Goal: Task Accomplishment & Management: Complete application form

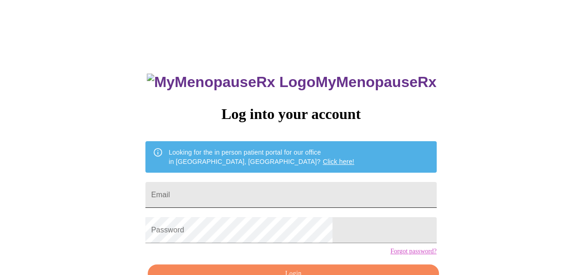
click at [221, 187] on input "Email" at bounding box center [290, 195] width 291 height 26
click at [262, 189] on input "Email" at bounding box center [290, 195] width 291 height 26
type input "[EMAIL_ADDRESS][DOMAIN_NAME]"
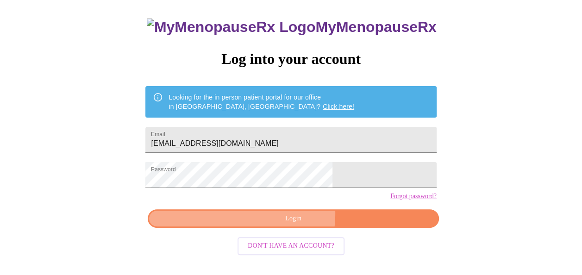
click at [273, 224] on span "Login" at bounding box center [292, 219] width 269 height 12
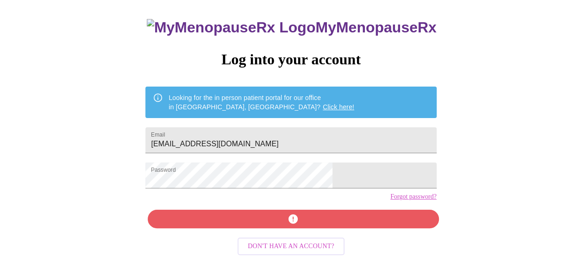
click at [285, 252] on span "Don't have an account?" at bounding box center [291, 247] width 87 height 12
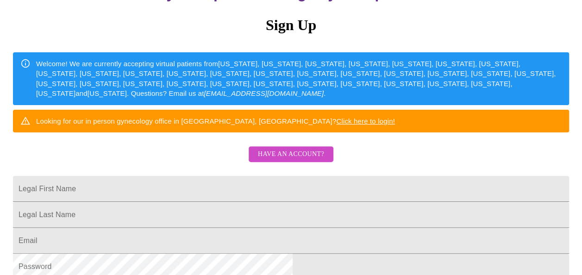
scroll to position [101, 0]
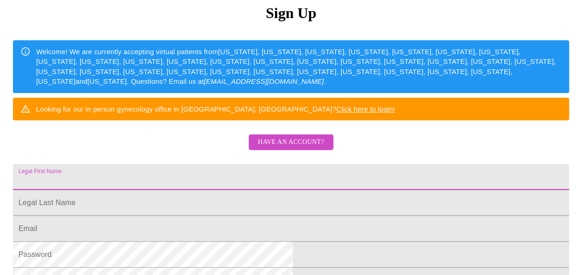
click at [270, 190] on input "Legal First Name" at bounding box center [291, 177] width 556 height 26
type input "Ariana"
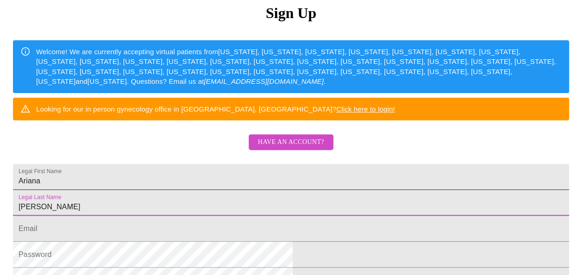
type input "[PERSON_NAME]"
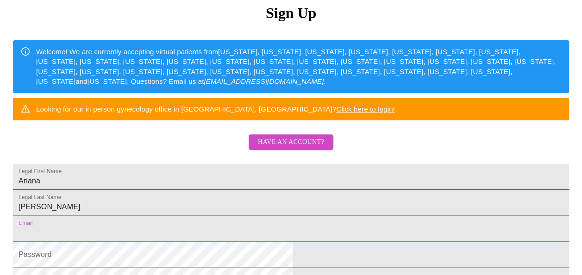
scroll to position [102, 0]
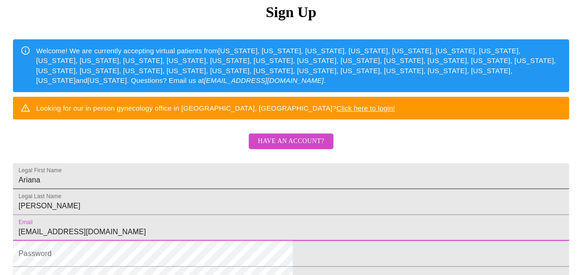
type input "[EMAIL_ADDRESS][DOMAIN_NAME]"
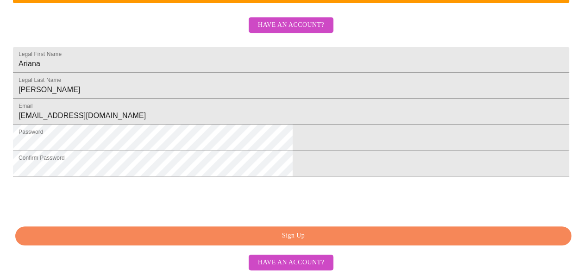
click at [299, 242] on span "Sign Up" at bounding box center [293, 236] width 534 height 12
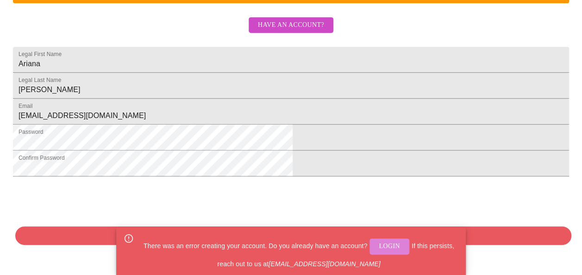
click at [390, 247] on span "Login" at bounding box center [389, 247] width 21 height 12
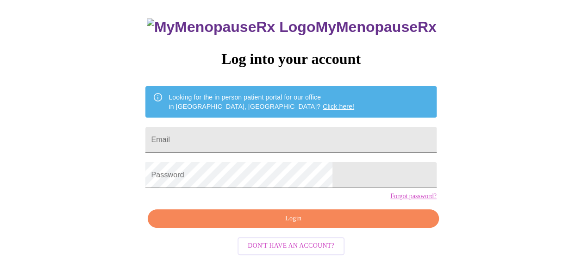
click at [390, 200] on link "Forgot password?" at bounding box center [413, 196] width 46 height 7
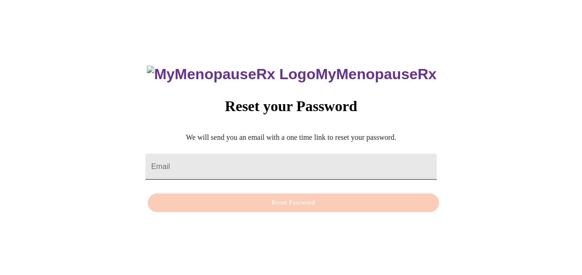
click at [248, 162] on input "Email" at bounding box center [290, 167] width 291 height 26
type input "[EMAIL_ADDRESS][DOMAIN_NAME]"
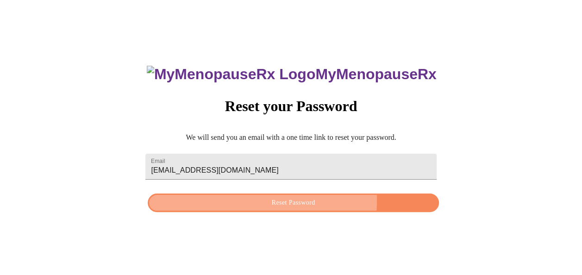
click at [270, 200] on span "Reset Password" at bounding box center [292, 203] width 269 height 12
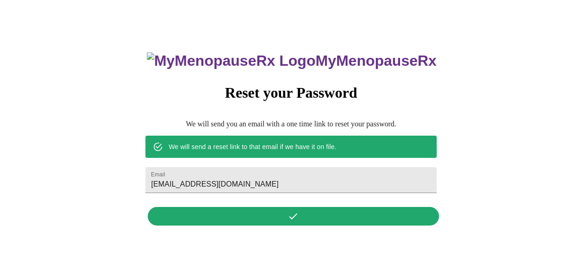
scroll to position [0, 0]
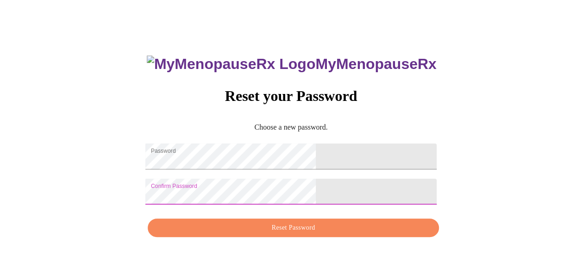
click at [297, 234] on span "Reset Password" at bounding box center [292, 228] width 269 height 12
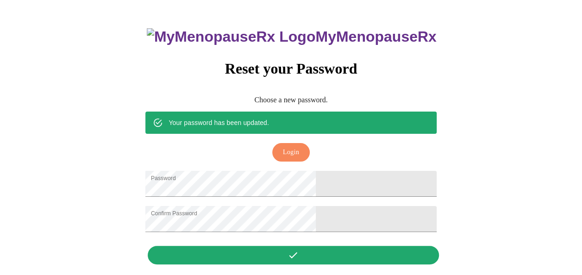
click at [283, 147] on span "Login" at bounding box center [291, 153] width 16 height 12
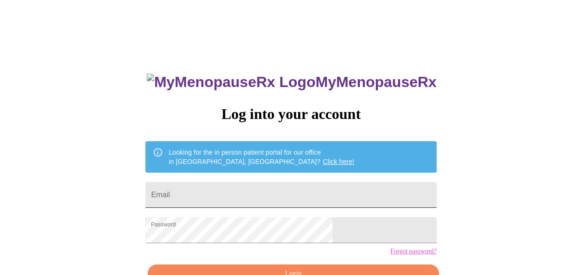
click at [255, 193] on input "Email" at bounding box center [290, 195] width 291 height 26
type input "[EMAIL_ADDRESS][DOMAIN_NAME]"
click at [430, 188] on div "MyMenopauseRx Log into your account Looking for the in person patient portal fo…" at bounding box center [291, 169] width 574 height 330
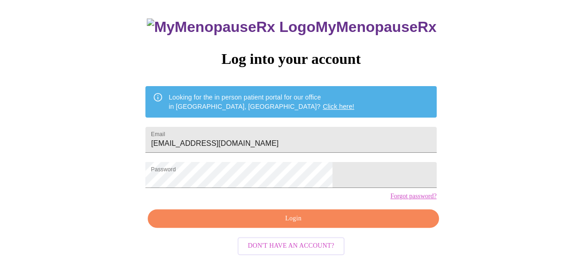
click at [296, 224] on span "Login" at bounding box center [292, 219] width 269 height 12
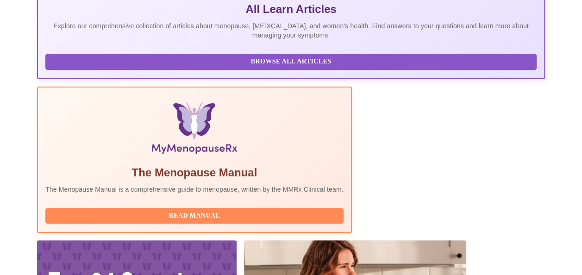
scroll to position [291, 0]
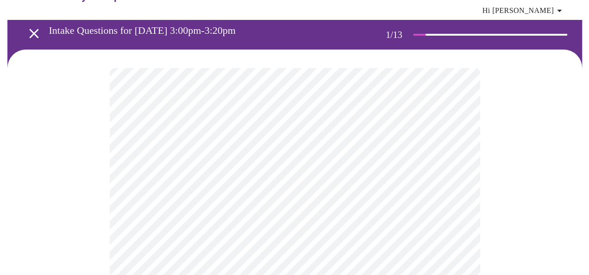
scroll to position [46, 0]
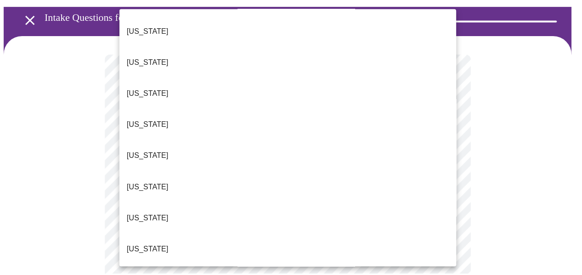
scroll to position [93, 0]
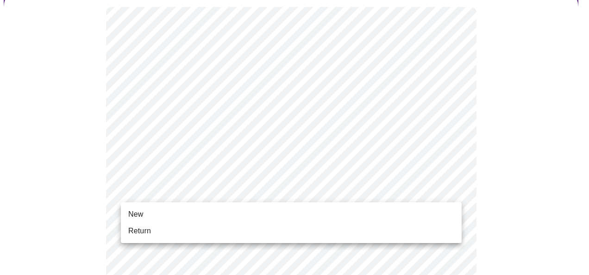
click at [187, 215] on li "New" at bounding box center [291, 214] width 341 height 17
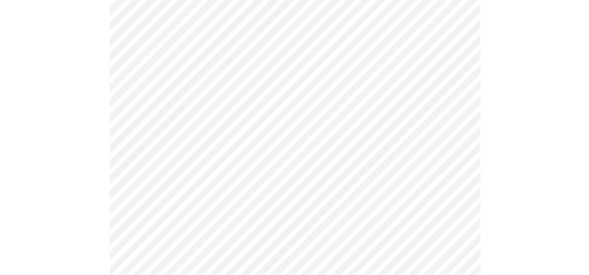
scroll to position [555, 0]
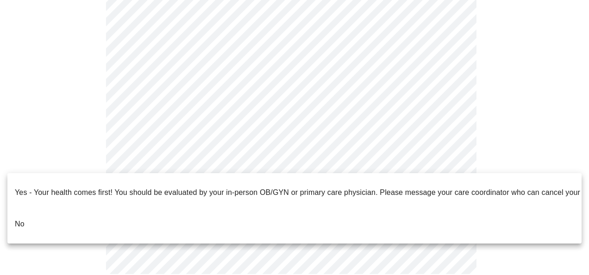
click at [26, 209] on li "No" at bounding box center [294, 223] width 574 height 31
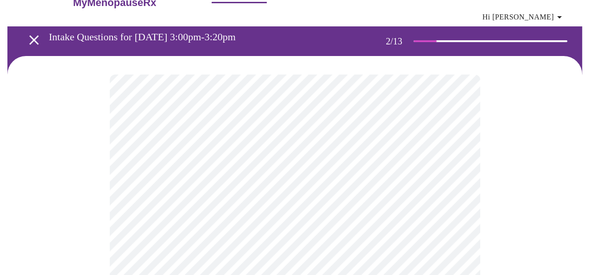
scroll to position [46, 0]
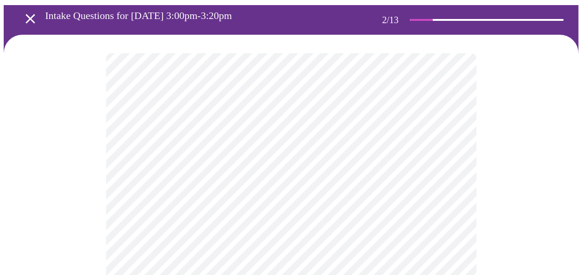
click at [436, 155] on body "MyMenopauseRx Appointments Messaging Labs Uploads Medications Community Refer a…" at bounding box center [291, 241] width 574 height 569
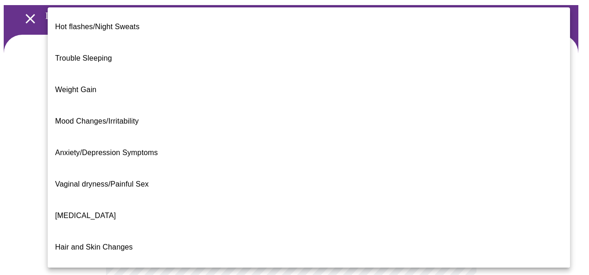
click at [118, 26] on span "Hot flashes/Night Sweats" at bounding box center [97, 27] width 84 height 26
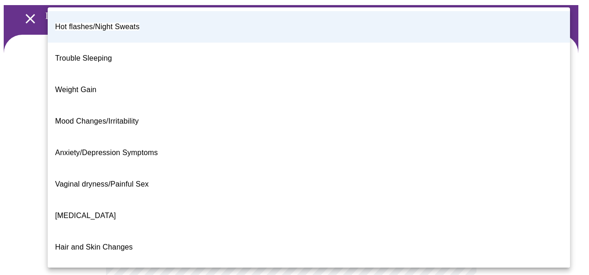
click at [449, 164] on body "MyMenopauseRx Appointments Messaging Labs Uploads Medications Community Refer a…" at bounding box center [294, 238] width 581 height 563
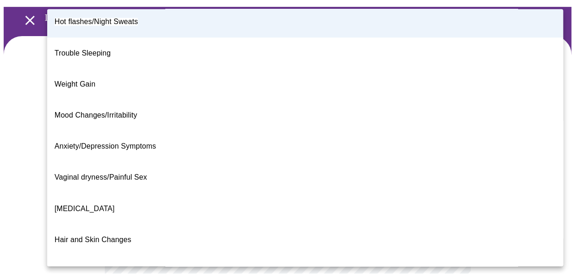
scroll to position [0, 0]
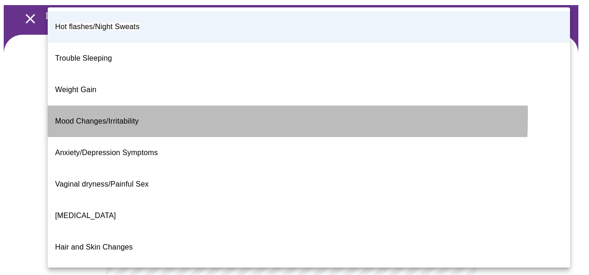
click at [122, 117] on span "Mood Changes/Irritability" at bounding box center [97, 121] width 84 height 8
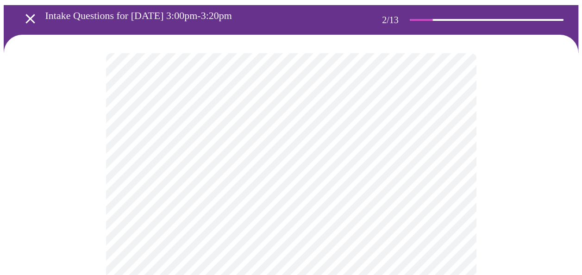
click at [448, 161] on body "MyMenopauseRx Appointments Messaging Labs Uploads Medications Community Refer a…" at bounding box center [291, 238] width 574 height 563
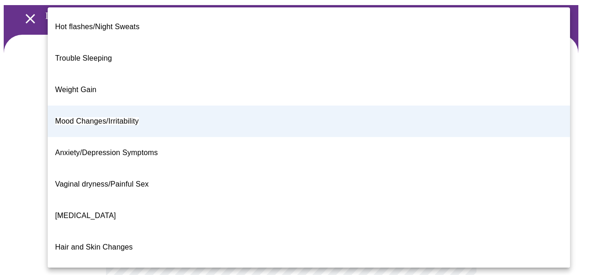
click at [131, 27] on span "Hot flashes/Night Sweats" at bounding box center [97, 27] width 84 height 26
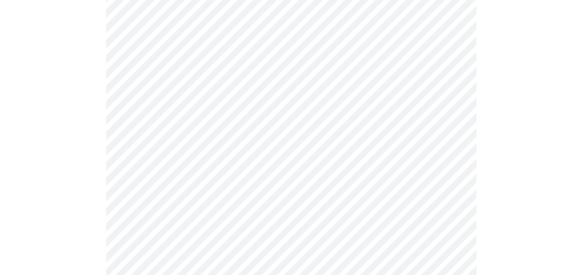
scroll to position [139, 0]
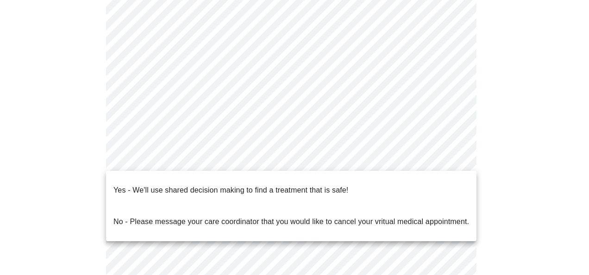
click at [447, 158] on body "MyMenopauseRx Appointments Messaging Labs Uploads Medications Community Refer a…" at bounding box center [294, 146] width 581 height 563
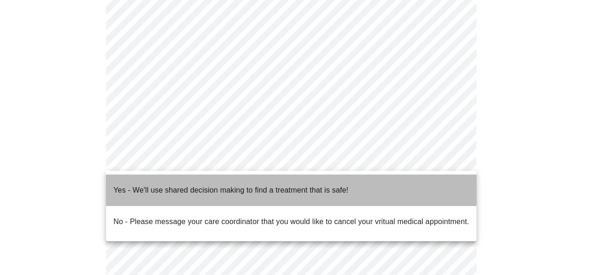
click at [256, 188] on span "Yes - We'll use shared decision making to find a treatment that is safe!" at bounding box center [230, 190] width 235 height 26
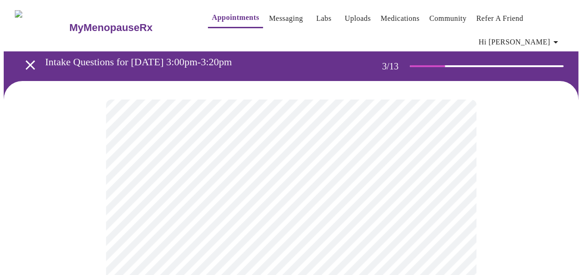
scroll to position [46, 0]
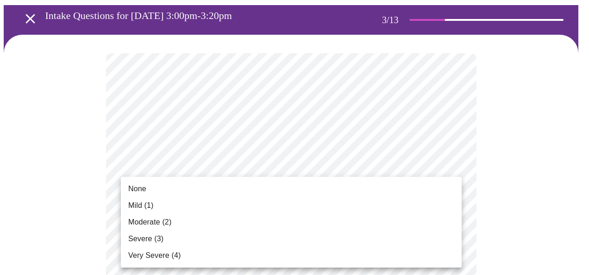
click at [453, 167] on div at bounding box center [294, 137] width 589 height 275
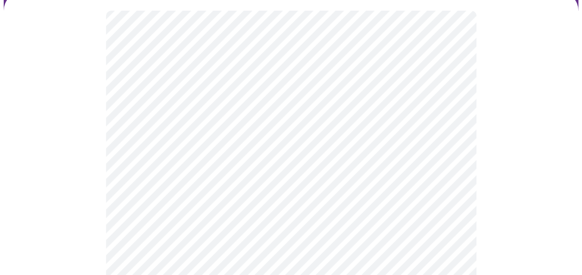
scroll to position [93, 0]
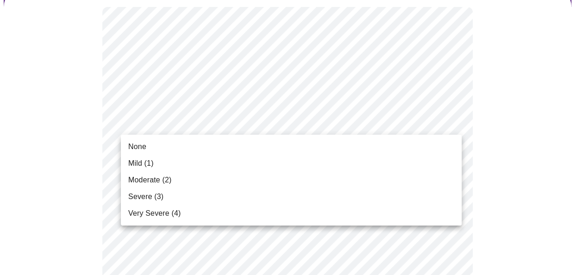
click at [155, 180] on span "Moderate (2)" at bounding box center [149, 179] width 43 height 11
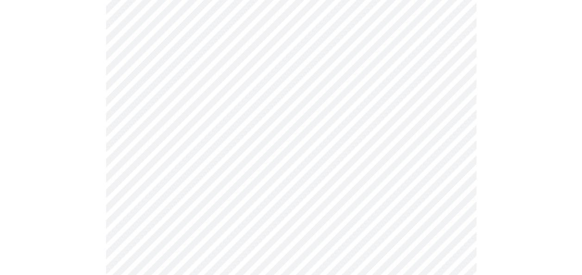
scroll to position [139, 0]
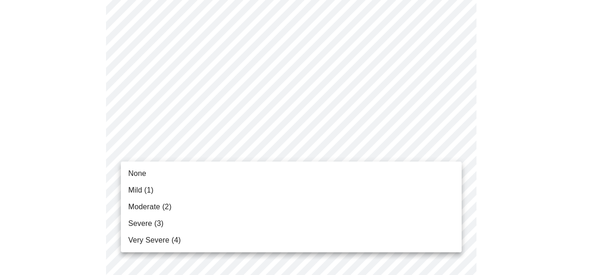
click at [138, 186] on span "Mild (1)" at bounding box center [140, 190] width 25 height 11
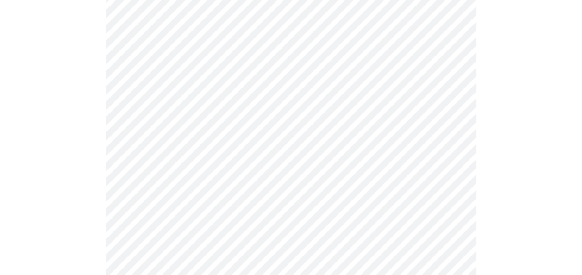
scroll to position [185, 0]
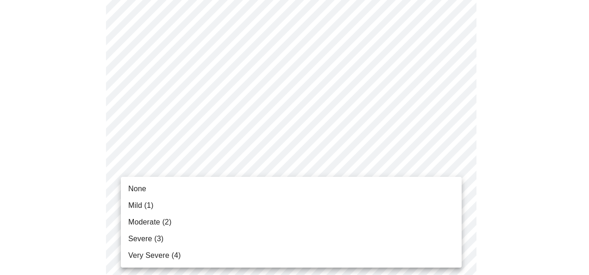
click at [175, 253] on span "Very Severe (4)" at bounding box center [154, 255] width 52 height 11
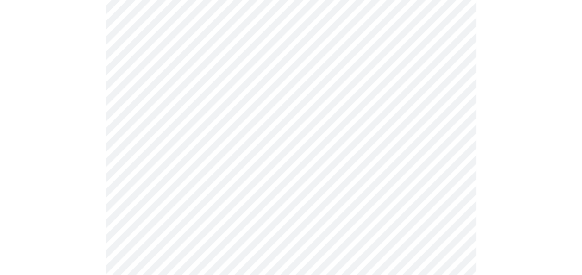
scroll to position [278, 0]
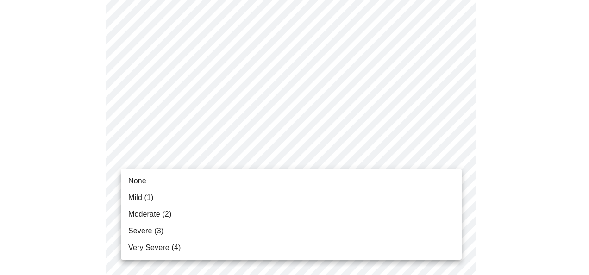
click at [181, 217] on li "Moderate (2)" at bounding box center [291, 214] width 341 height 17
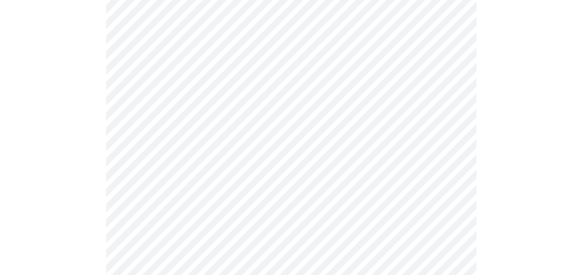
scroll to position [324, 0]
click at [447, 174] on body "MyMenopauseRx Appointments Messaging Labs Uploads Medications Community Refer a…" at bounding box center [291, 276] width 574 height 1192
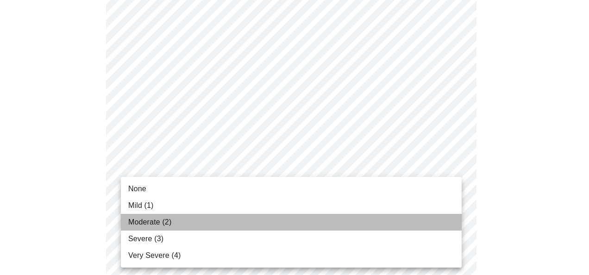
click at [184, 221] on li "Moderate (2)" at bounding box center [291, 222] width 341 height 17
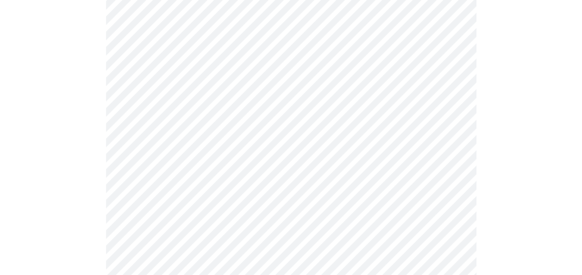
scroll to position [370, 0]
click at [452, 184] on body "MyMenopauseRx Appointments Messaging Labs Uploads Medications Community Refer a…" at bounding box center [291, 222] width 574 height 1179
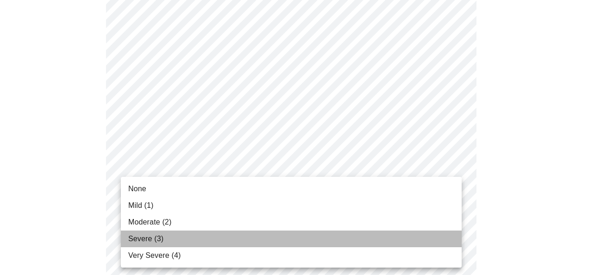
click at [160, 234] on span "Severe (3)" at bounding box center [145, 238] width 35 height 11
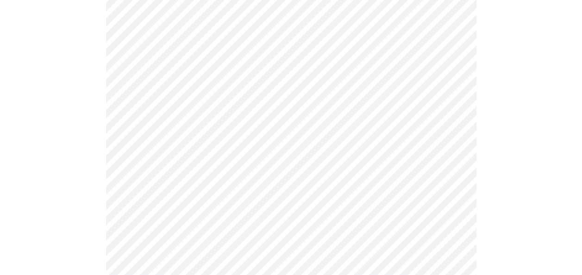
scroll to position [463, 0]
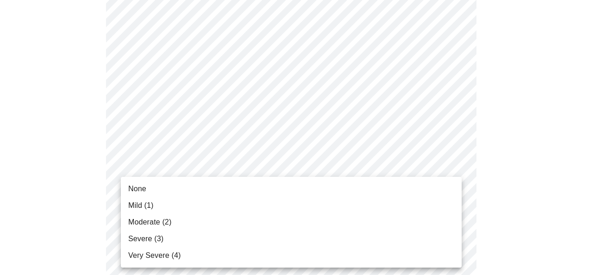
click at [451, 167] on body "MyMenopauseRx Appointments Messaging Labs Uploads Medications Community Refer a…" at bounding box center [294, 124] width 581 height 1166
click at [142, 258] on span "Very Severe (4)" at bounding box center [154, 255] width 52 height 11
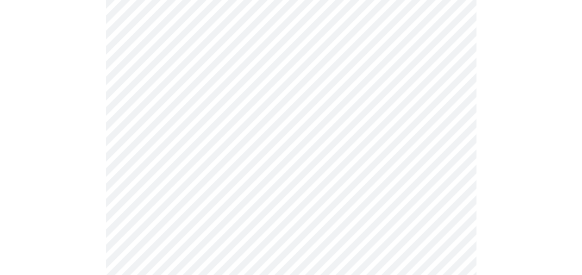
scroll to position [555, 0]
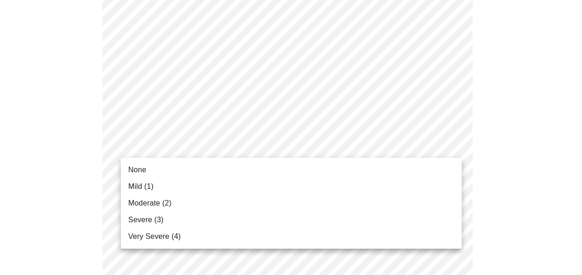
click at [442, 149] on body "MyMenopauseRx Appointments Messaging Labs Uploads Medications Community Refer a…" at bounding box center [291, 24] width 574 height 1153
click at [134, 168] on span "None" at bounding box center [137, 169] width 18 height 11
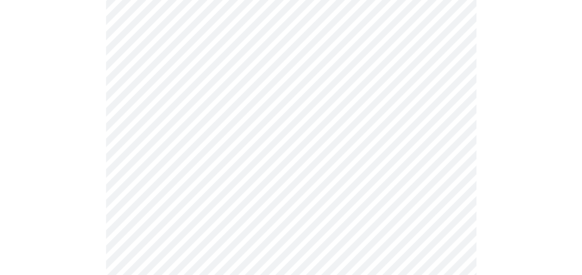
scroll to position [648, 0]
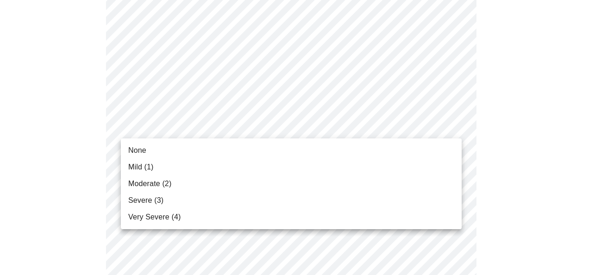
click at [150, 202] on span "Severe (3)" at bounding box center [145, 200] width 35 height 11
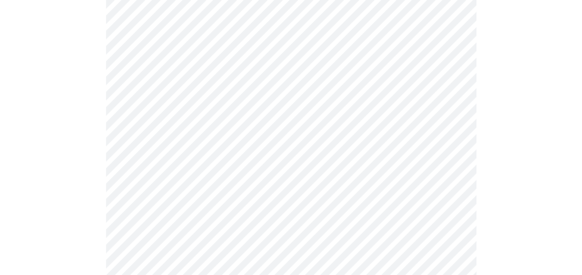
scroll to position [740, 0]
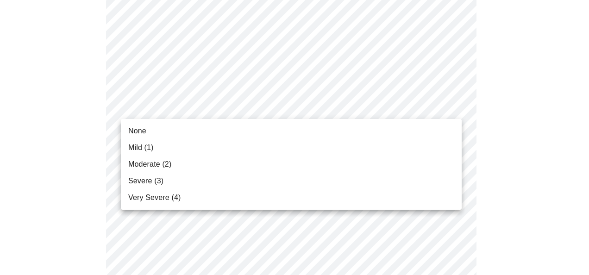
click at [175, 130] on li "None" at bounding box center [291, 131] width 341 height 17
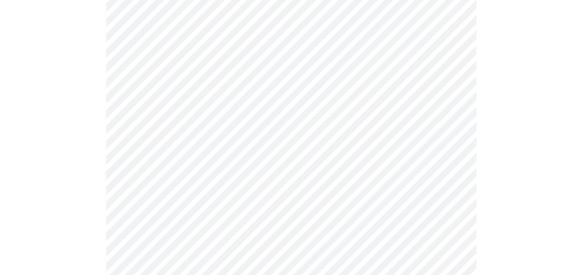
scroll to position [787, 0]
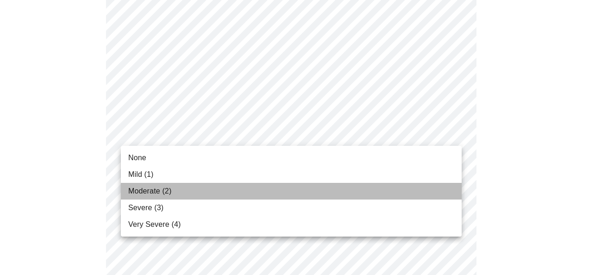
click at [157, 194] on span "Moderate (2)" at bounding box center [149, 191] width 43 height 11
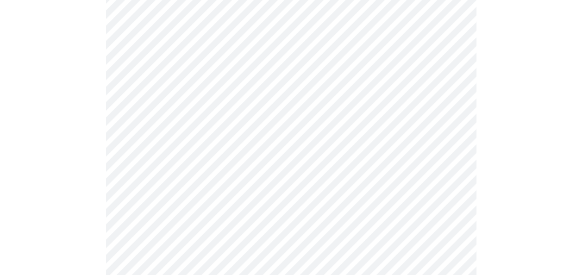
scroll to position [416, 0]
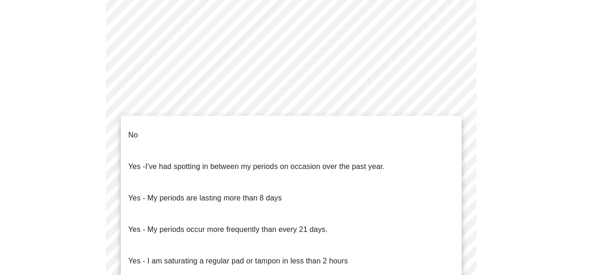
click at [449, 158] on body "MyMenopauseRx Appointments Messaging Labs Uploads Medications Community Refer a…" at bounding box center [294, 49] width 581 height 925
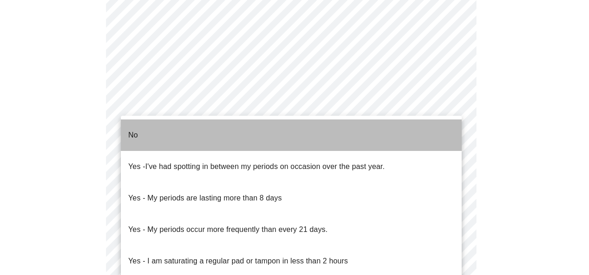
click at [208, 132] on li "No" at bounding box center [291, 134] width 341 height 31
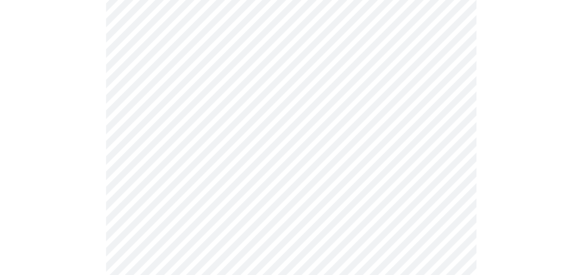
scroll to position [509, 0]
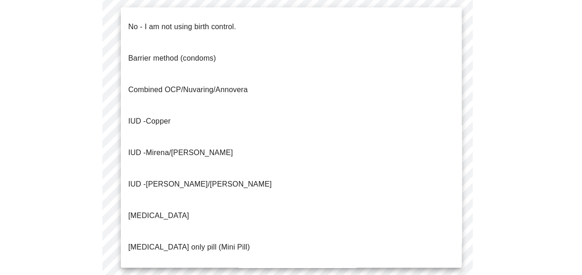
click at [183, 21] on p "No - I am not using birth control." at bounding box center [182, 26] width 108 height 11
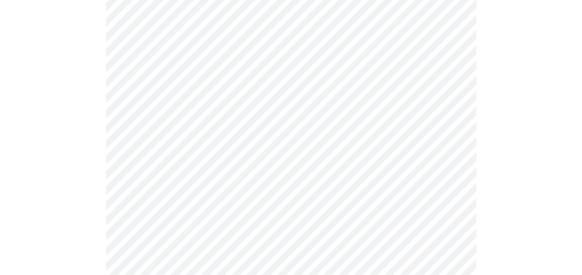
scroll to position [555, 0]
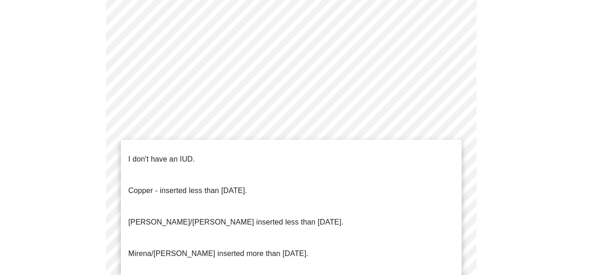
click at [241, 149] on li "I don't have an IUD." at bounding box center [291, 158] width 341 height 31
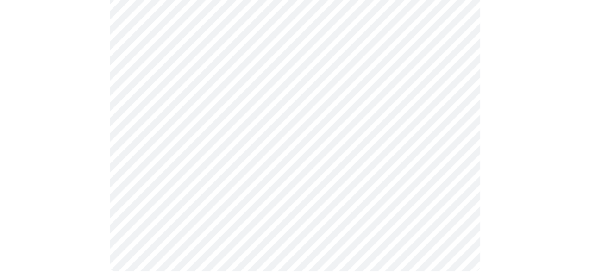
scroll to position [634, 0]
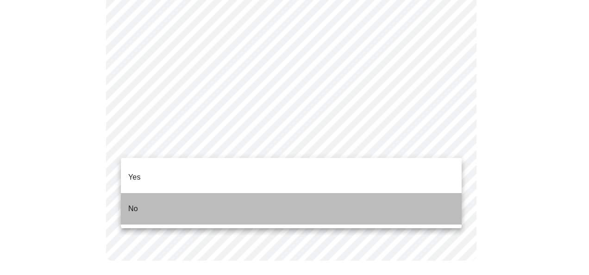
click at [186, 197] on li "No" at bounding box center [291, 208] width 341 height 31
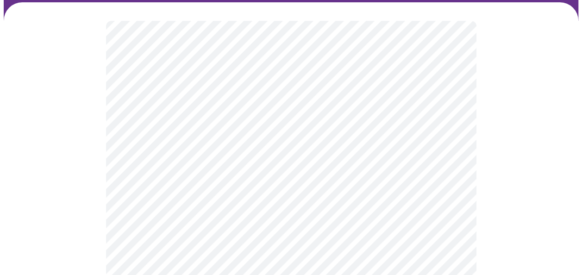
scroll to position [93, 0]
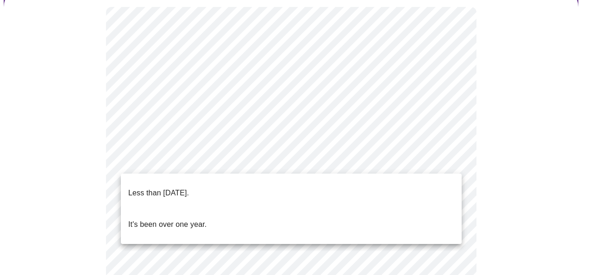
click at [189, 187] on p "Less than one year ago." at bounding box center [158, 192] width 61 height 11
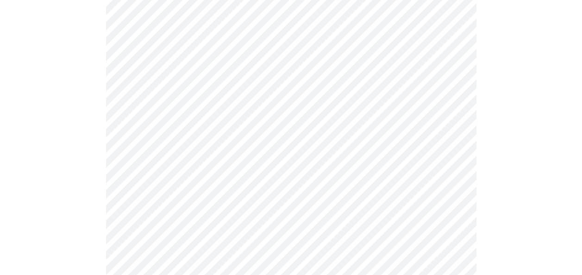
scroll to position [185, 0]
click at [449, 146] on body "MyMenopauseRx Appointments Messaging Labs Uploads Medications Community Refer a…" at bounding box center [291, 197] width 574 height 757
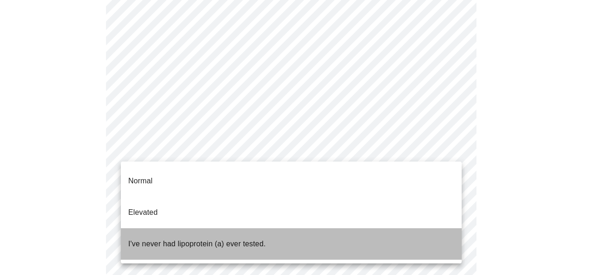
click at [168, 238] on p "I've never had lipoprotein (a) ever tested." at bounding box center [196, 243] width 137 height 11
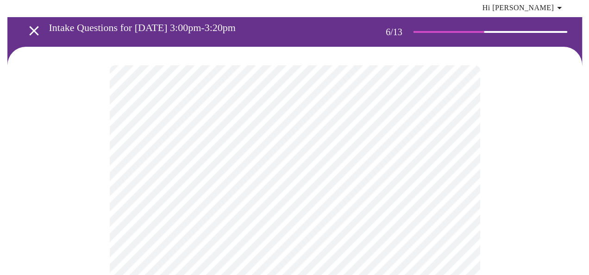
scroll to position [93, 0]
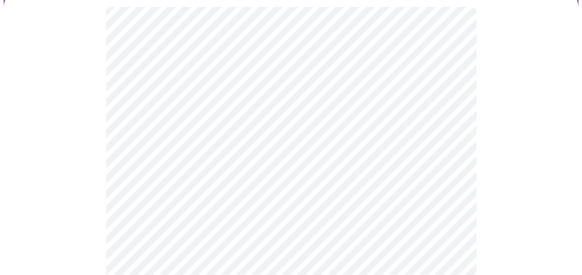
click at [212, 181] on body "MyMenopauseRx Appointments Messaging Labs Uploads Medications Community Refer a…" at bounding box center [291, 164] width 574 height 507
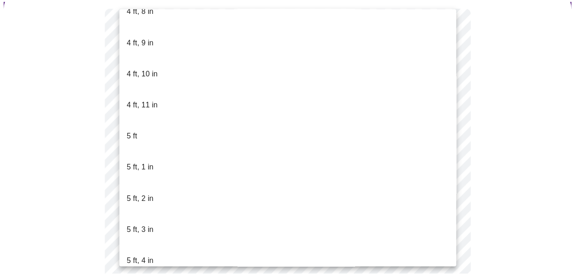
scroll to position [648, 0]
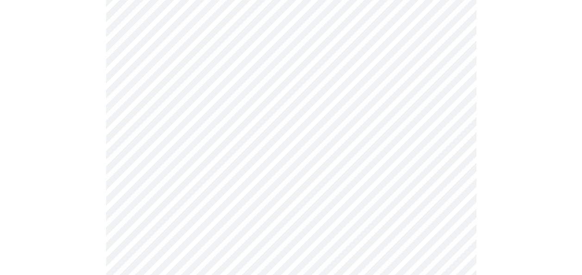
scroll to position [2453, 0]
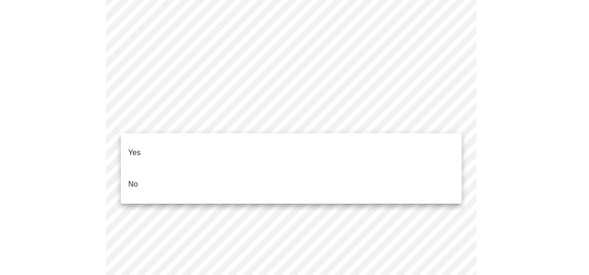
click at [142, 168] on li "No" at bounding box center [291, 183] width 341 height 31
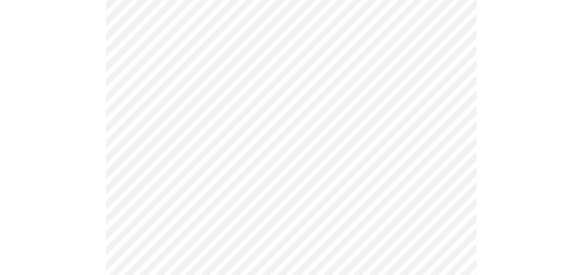
scroll to position [602, 0]
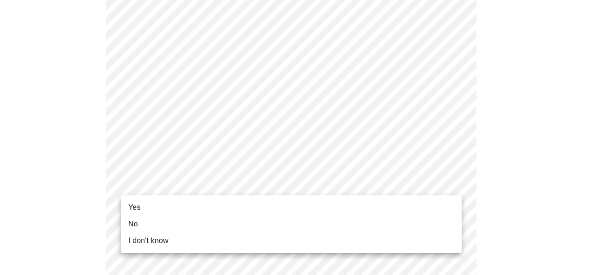
click at [170, 207] on li "Yes" at bounding box center [291, 207] width 341 height 17
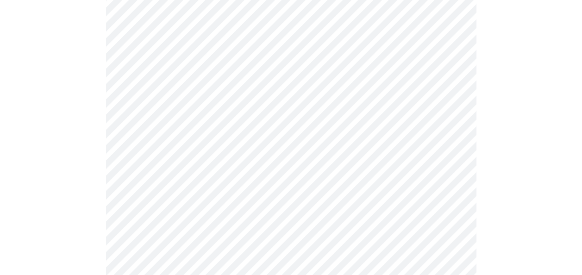
scroll to position [139, 0]
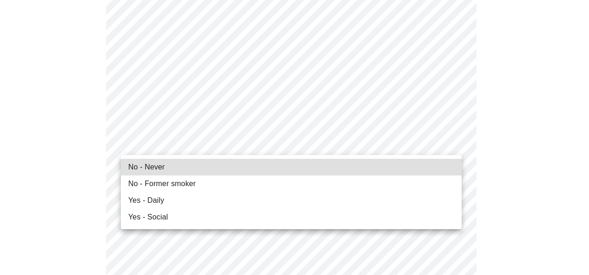
click at [175, 161] on li "No - Never" at bounding box center [291, 167] width 341 height 17
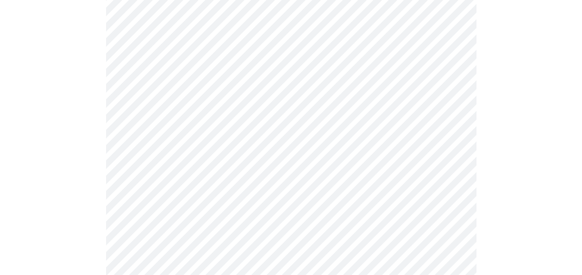
scroll to position [787, 0]
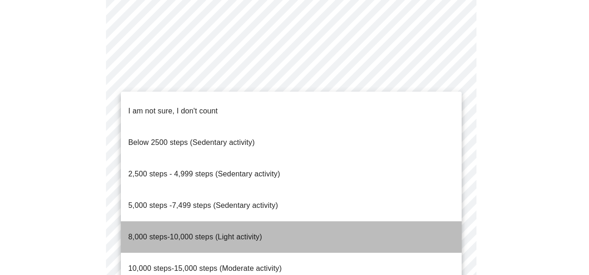
click at [215, 233] on span "8,000 steps-10,000 steps (Light activity)" at bounding box center [195, 237] width 134 height 8
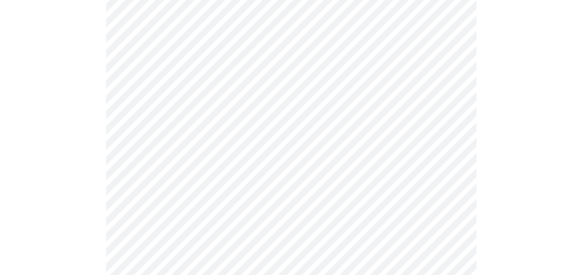
scroll to position [833, 0]
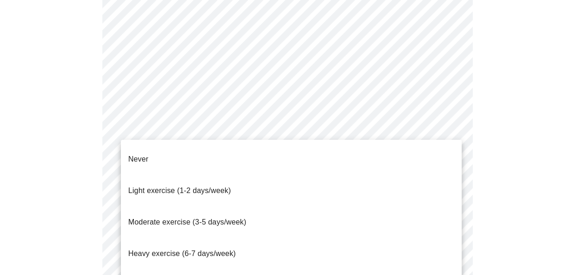
click at [193, 218] on span "Moderate exercise (3-5 days/week)" at bounding box center [187, 222] width 118 height 8
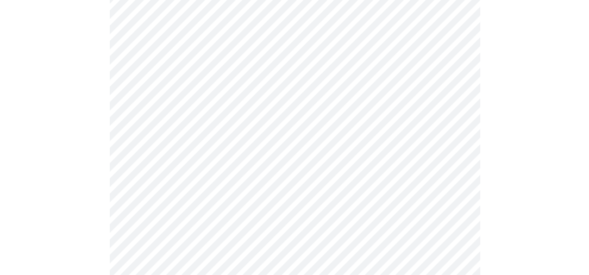
scroll to position [926, 0]
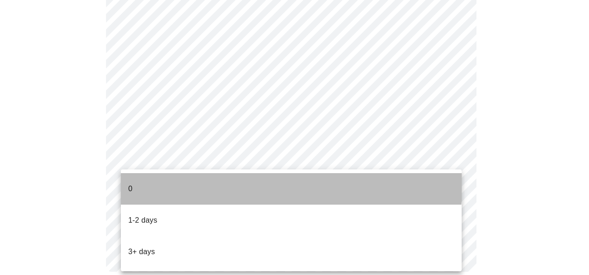
click at [170, 178] on li "0" at bounding box center [291, 188] width 341 height 31
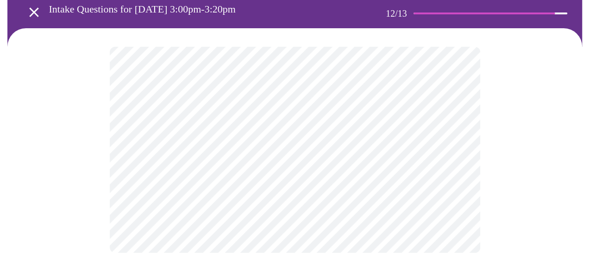
scroll to position [0, 0]
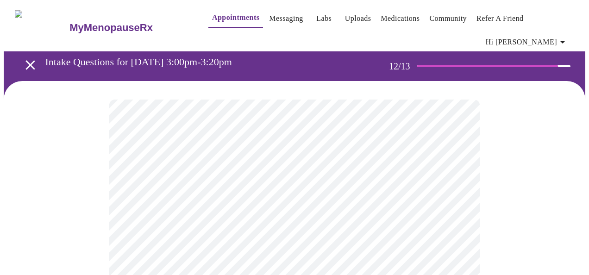
click at [254, 203] on body "MyMenopauseRx Appointments Messaging Labs Uploads Medications Community Refer a…" at bounding box center [294, 164] width 581 height 320
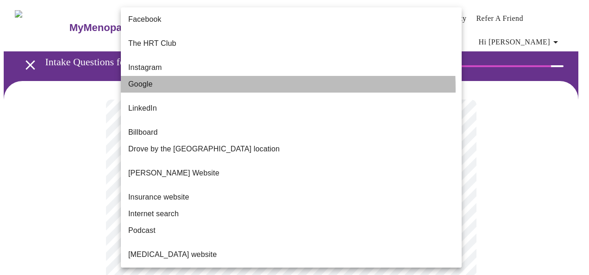
click at [164, 81] on li "Google" at bounding box center [291, 84] width 341 height 17
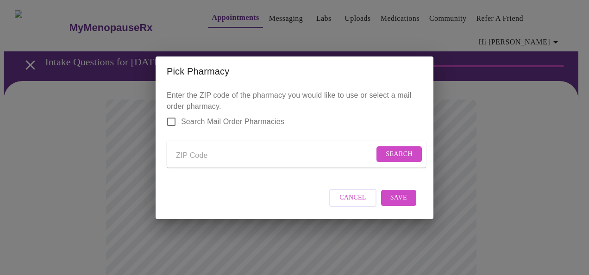
click at [225, 157] on input "Send a message to your care team" at bounding box center [275, 156] width 198 height 15
type input "60137"
click at [385, 151] on span "Search" at bounding box center [398, 155] width 27 height 12
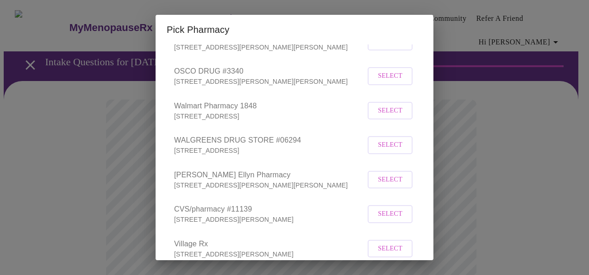
scroll to position [139, 0]
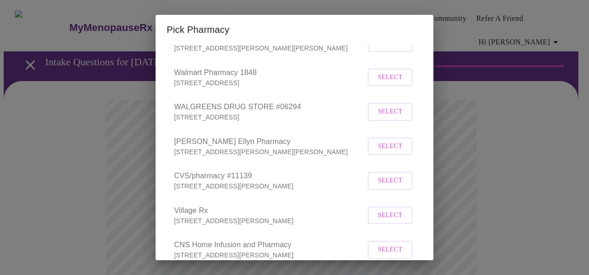
click at [389, 186] on span "Select" at bounding box center [390, 181] width 25 height 12
click at [469, 175] on div "Pick Pharmacy Enter the ZIP code of the pharmacy you would like to use or selec…" at bounding box center [294, 137] width 589 height 275
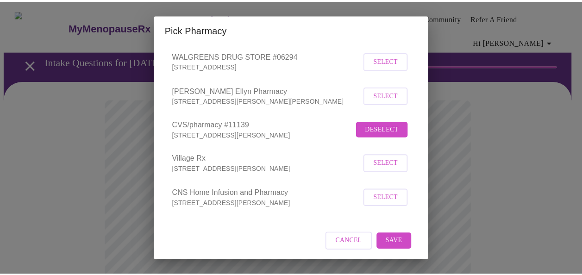
scroll to position [205, 0]
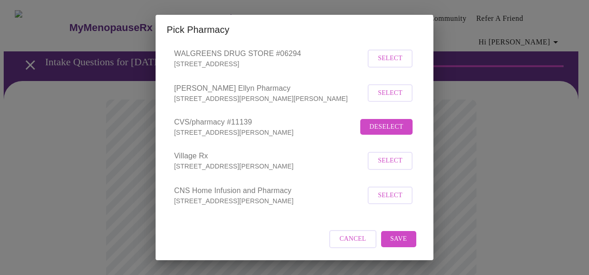
click at [390, 235] on span "Save" at bounding box center [398, 239] width 17 height 12
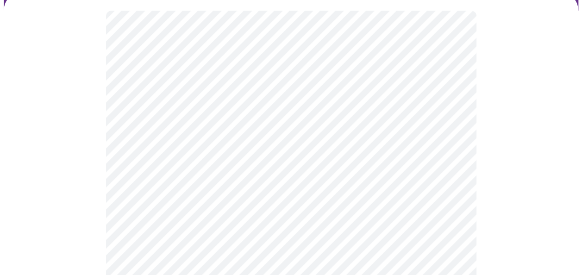
scroll to position [93, 0]
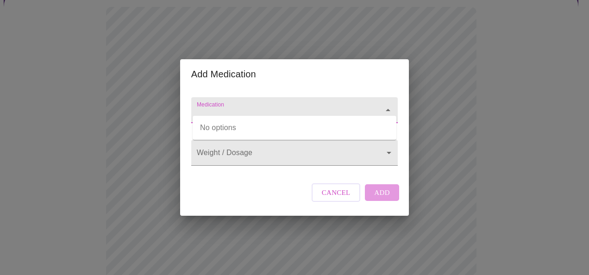
click at [360, 106] on input "Medication" at bounding box center [281, 114] width 173 height 17
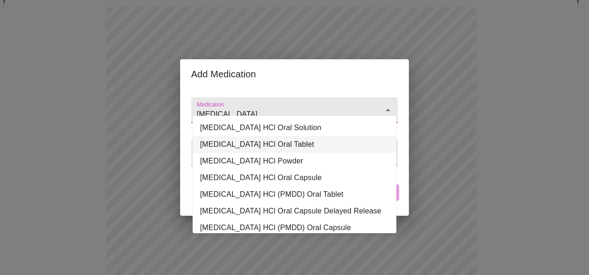
click at [277, 142] on li "FLUoxetine HCl Oral Tablet" at bounding box center [295, 144] width 204 height 17
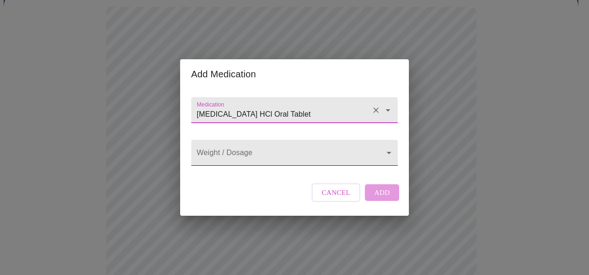
type input "FLUoxetine HCl Oral Tablet"
click at [276, 155] on body "MyMenopauseRx Appointments Messaging Labs Uploads Medications Community Refer a…" at bounding box center [294, 265] width 581 height 709
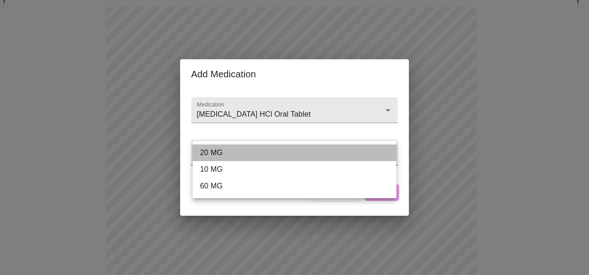
click at [260, 155] on li "20 MG" at bounding box center [295, 152] width 204 height 17
type input "20 MG"
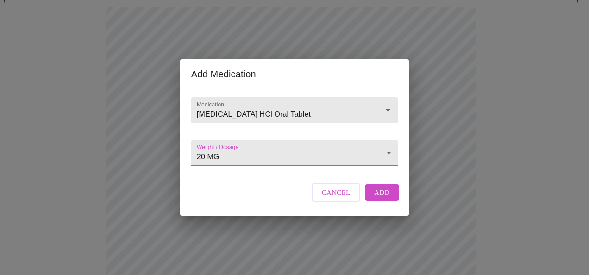
click at [379, 199] on span "Add" at bounding box center [382, 192] width 16 height 12
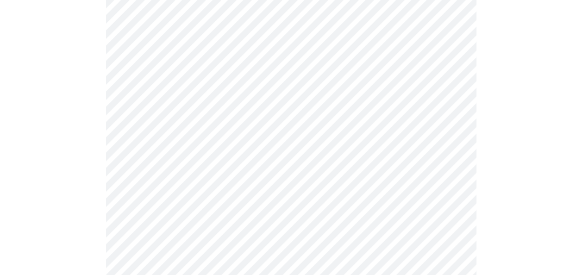
scroll to position [454, 0]
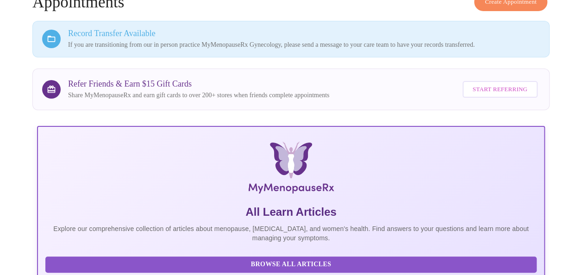
scroll to position [106, 0]
